Goal: Task Accomplishment & Management: Complete application form

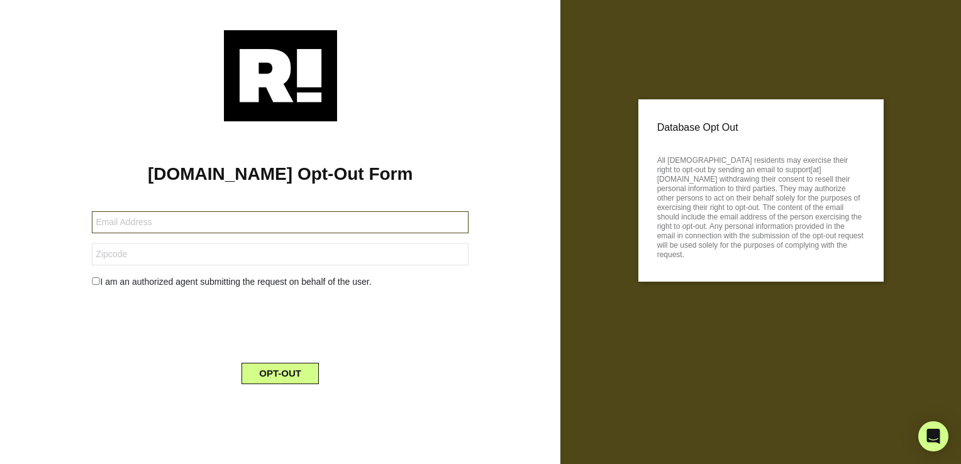
click at [215, 219] on input "text" at bounding box center [280, 222] width 377 height 22
type input "[EMAIL_ADDRESS][DOMAIN_NAME]"
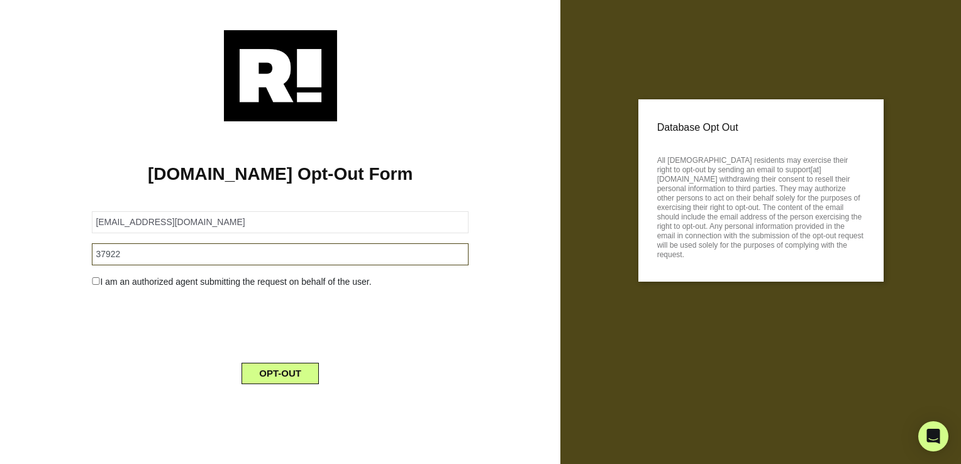
type input "37922"
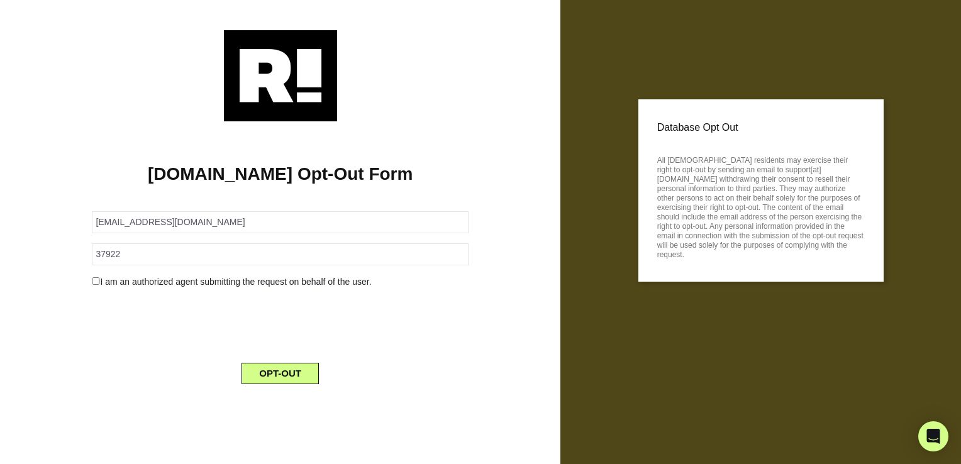
click at [96, 283] on div "I am an authorized agent submitting the request on behalf of the user." at bounding box center [279, 281] width 395 height 13
click at [94, 282] on input "checkbox" at bounding box center [96, 281] width 8 height 8
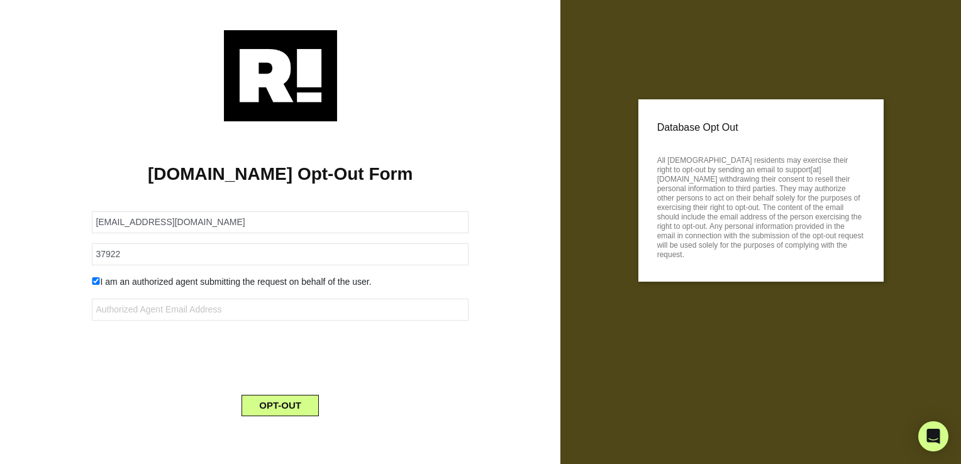
click at [95, 279] on input "checkbox" at bounding box center [96, 281] width 8 height 8
checkbox input "false"
click at [282, 373] on button "OPT-OUT" at bounding box center [279, 373] width 77 height 21
